Goal: Task Accomplishment & Management: Use online tool/utility

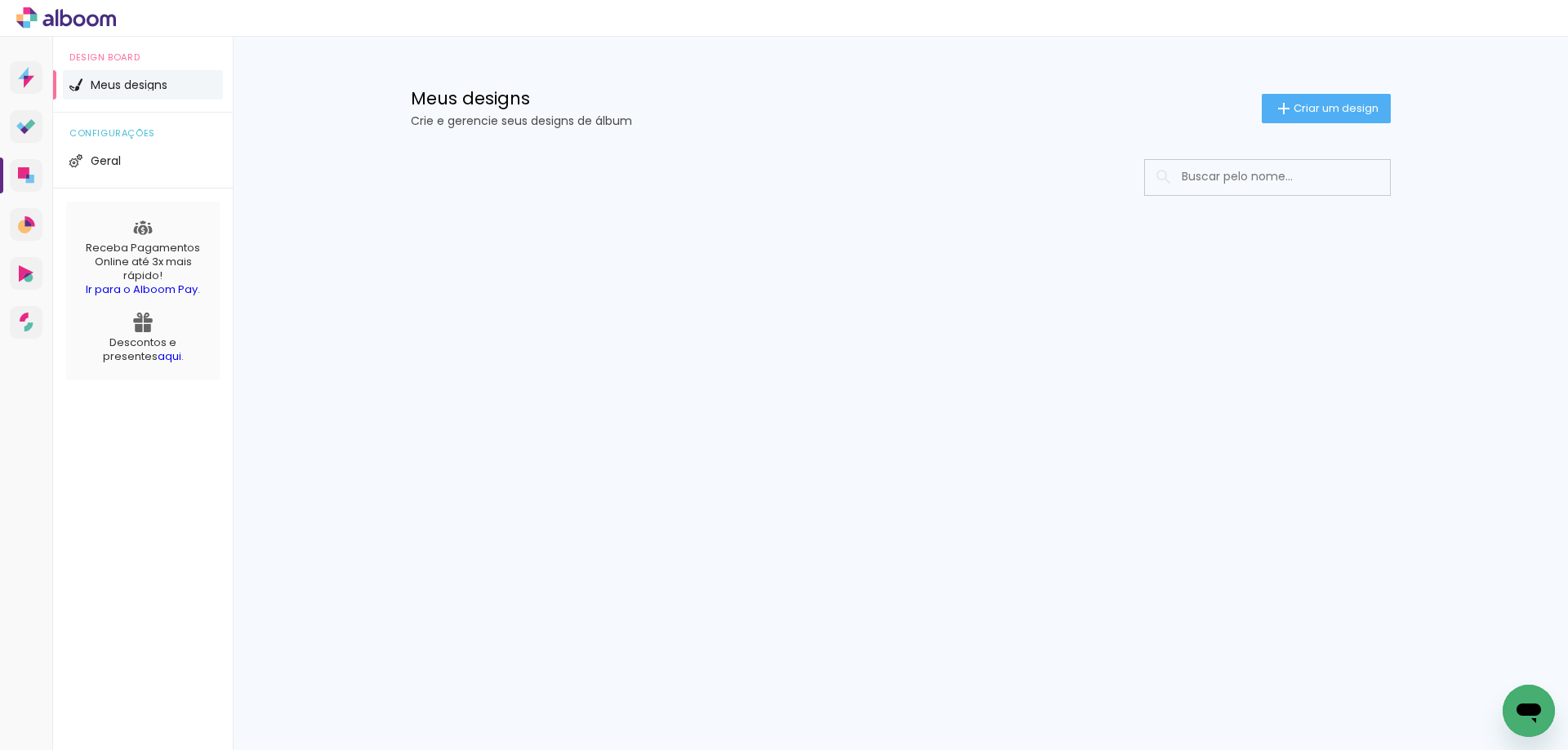
click at [1244, 176] on input at bounding box center [1289, 177] width 233 height 34
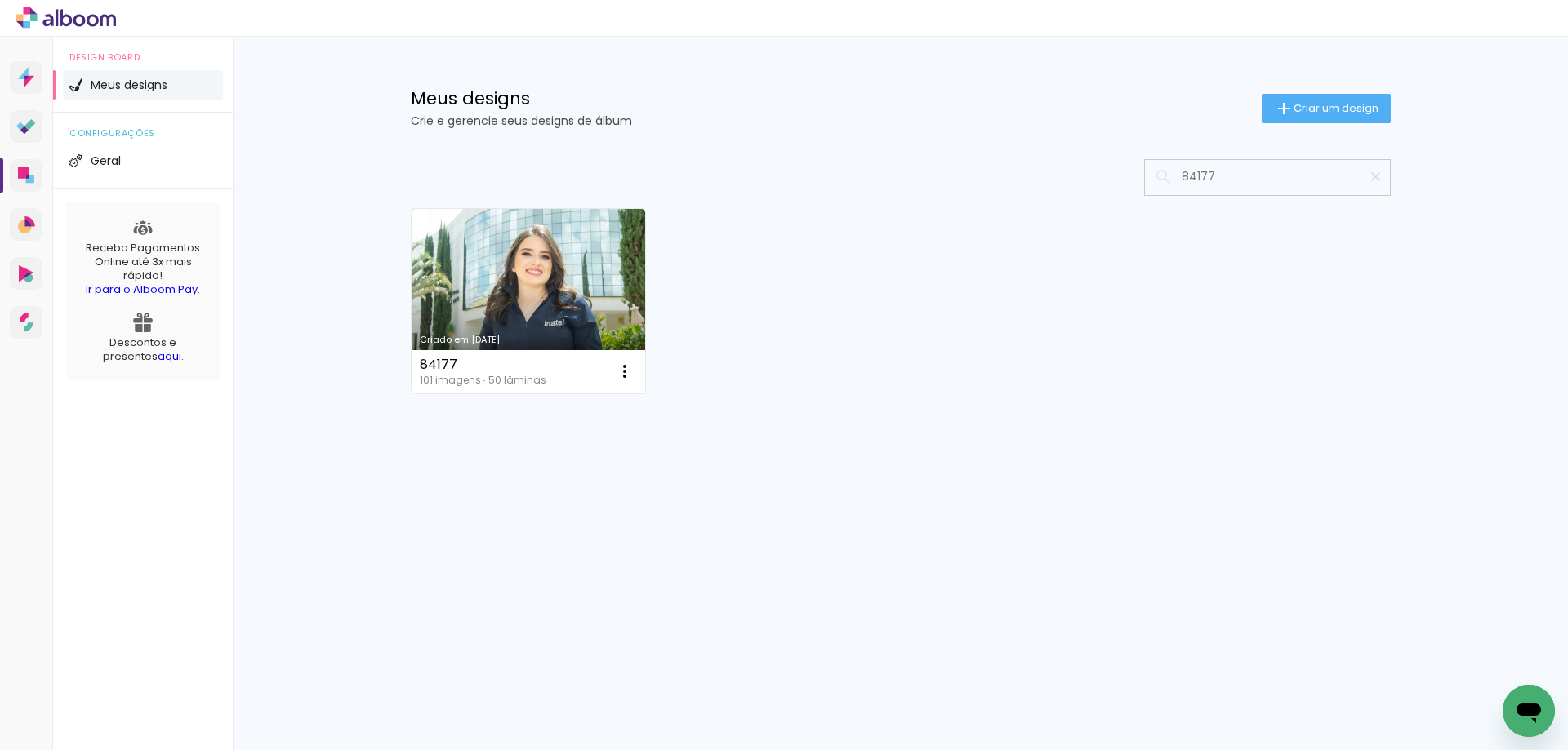
type input "84177"
type paper-input "84177"
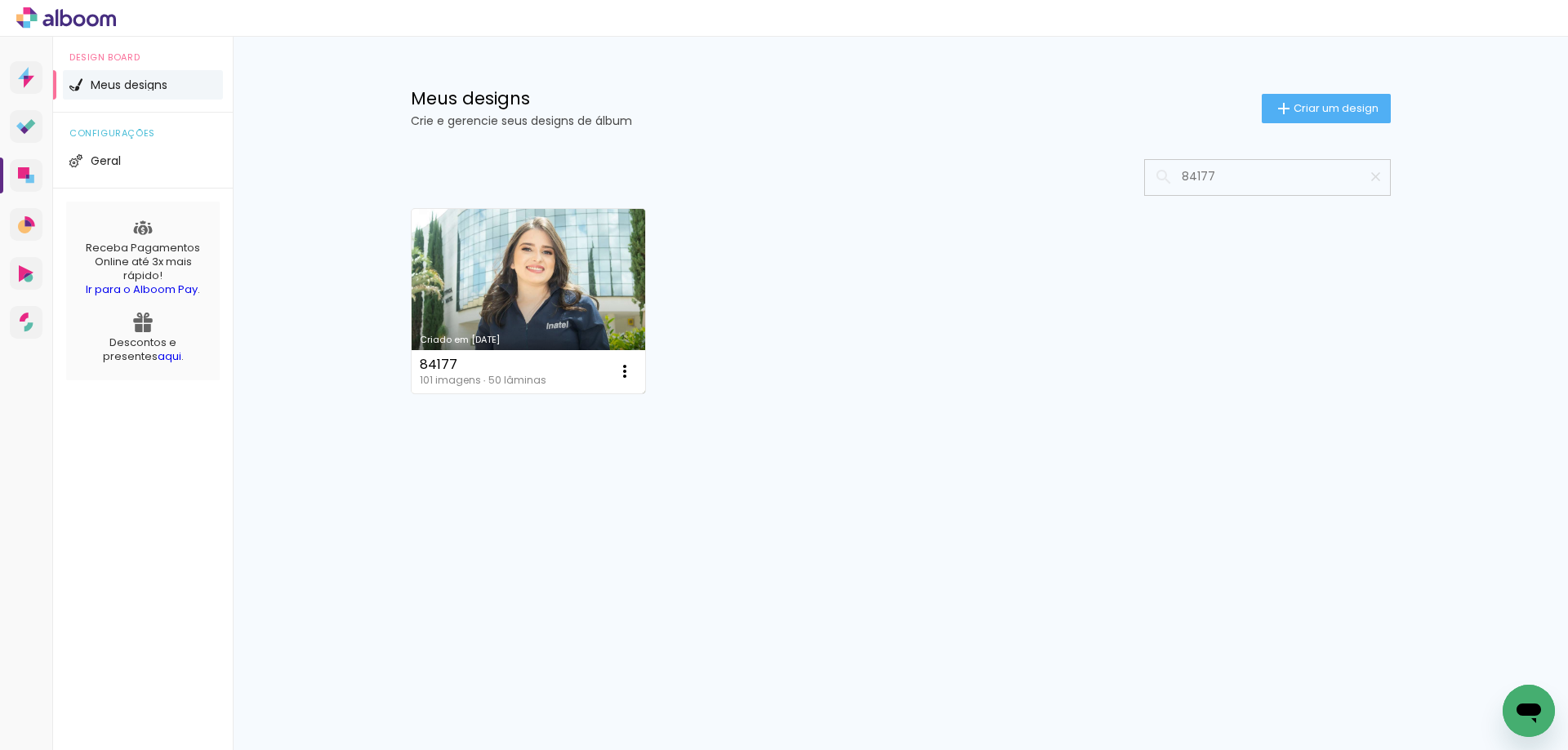
click at [575, 254] on link "Criado em [DATE]" at bounding box center [528, 302] width 234 height 184
